Goal: Task Accomplishment & Management: Manage account settings

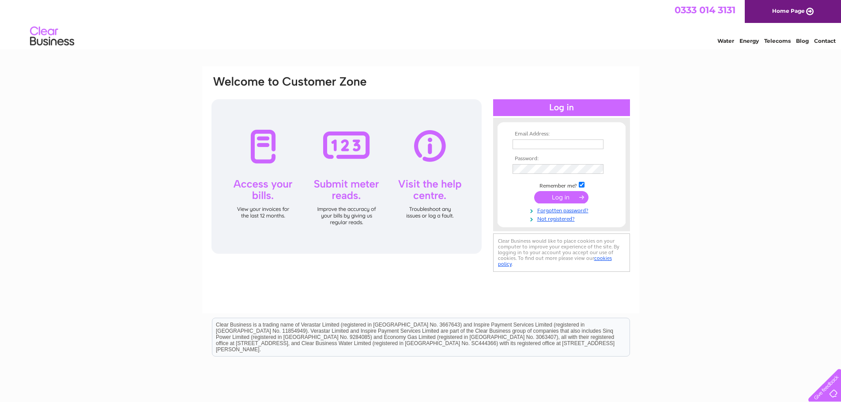
click at [540, 142] on input "text" at bounding box center [558, 145] width 91 height 10
type input "info@neyodental.co.uk"
click at [560, 197] on input "submit" at bounding box center [561, 197] width 54 height 12
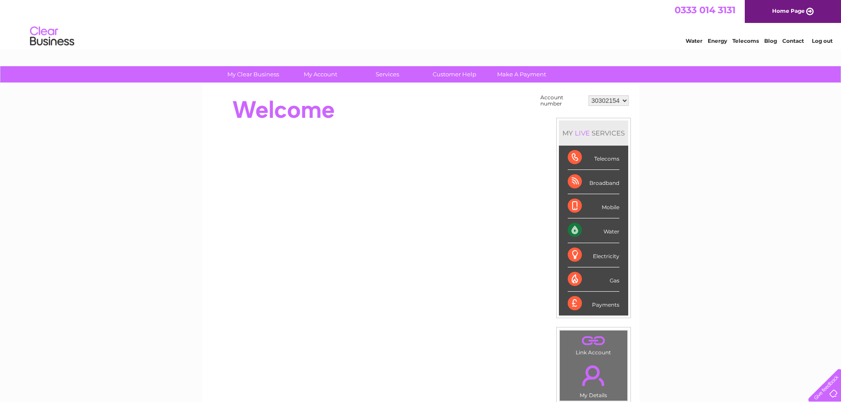
click at [576, 229] on div "Water" at bounding box center [594, 231] width 52 height 24
click at [615, 232] on div "Water" at bounding box center [594, 231] width 52 height 24
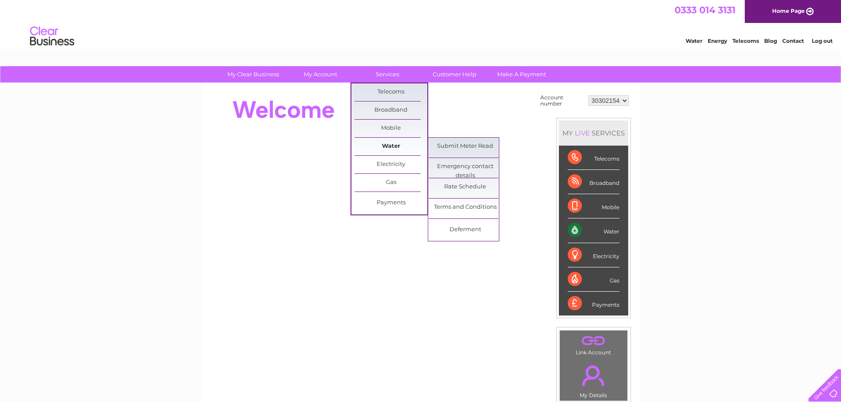
click at [396, 144] on link "Water" at bounding box center [391, 147] width 73 height 18
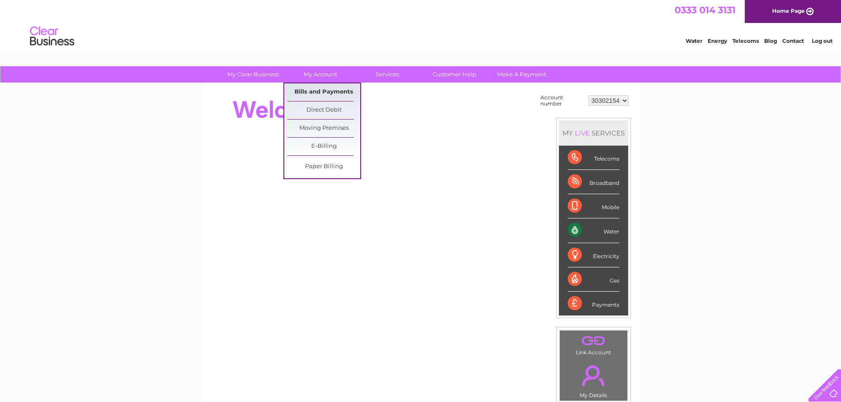
click at [320, 91] on link "Bills and Payments" at bounding box center [323, 92] width 73 height 18
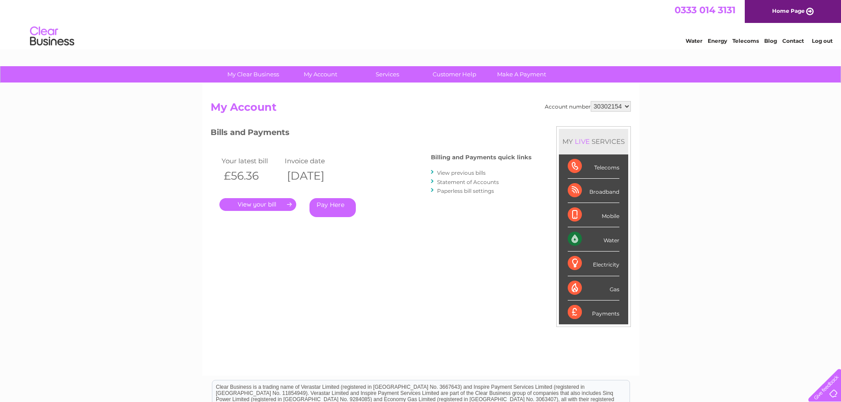
click at [480, 180] on link "Statement of Accounts" at bounding box center [468, 182] width 62 height 7
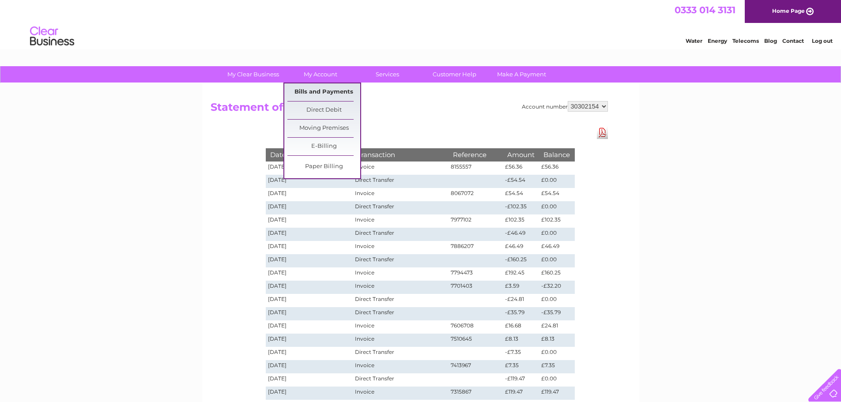
click at [328, 95] on link "Bills and Payments" at bounding box center [323, 92] width 73 height 18
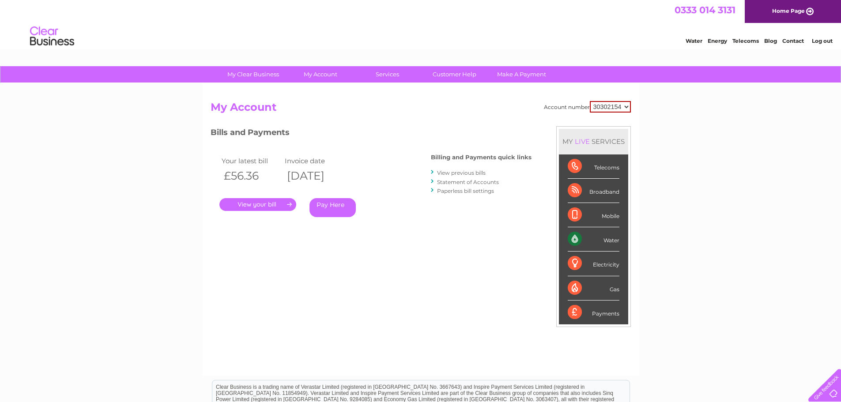
click at [277, 204] on link "." at bounding box center [257, 204] width 77 height 13
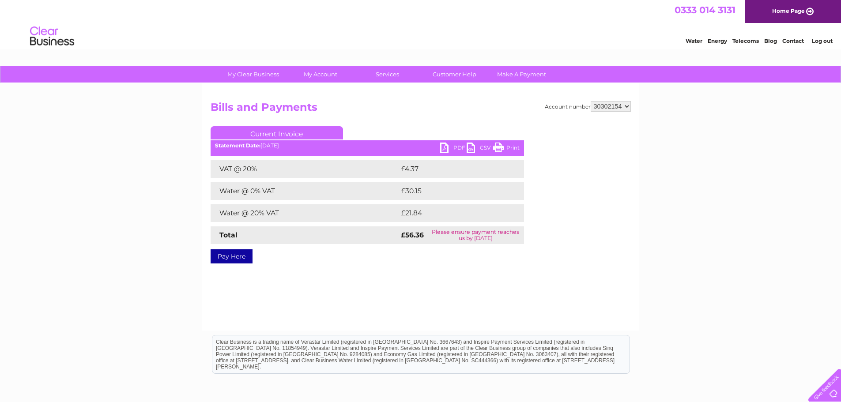
click at [515, 145] on link "Print" at bounding box center [506, 149] width 26 height 13
click at [453, 146] on link "PDF" at bounding box center [453, 149] width 26 height 13
